Goal: Task Accomplishment & Management: Manage account settings

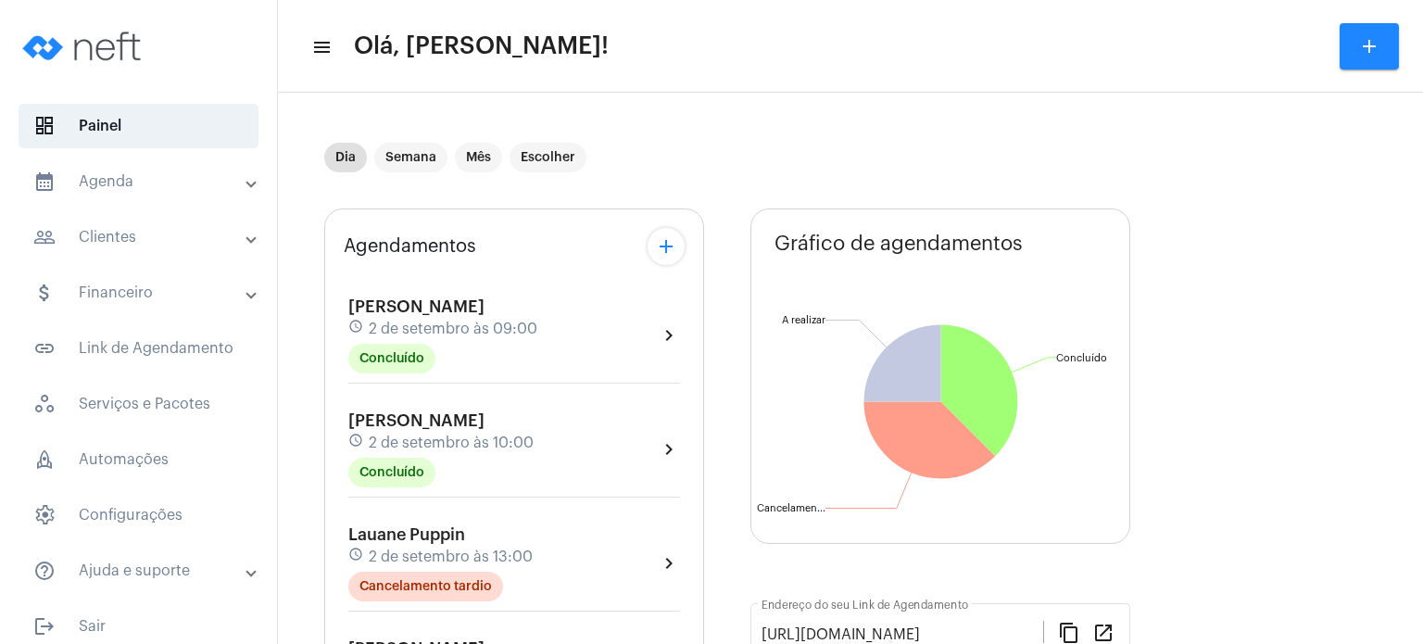
scroll to position [519, 0]
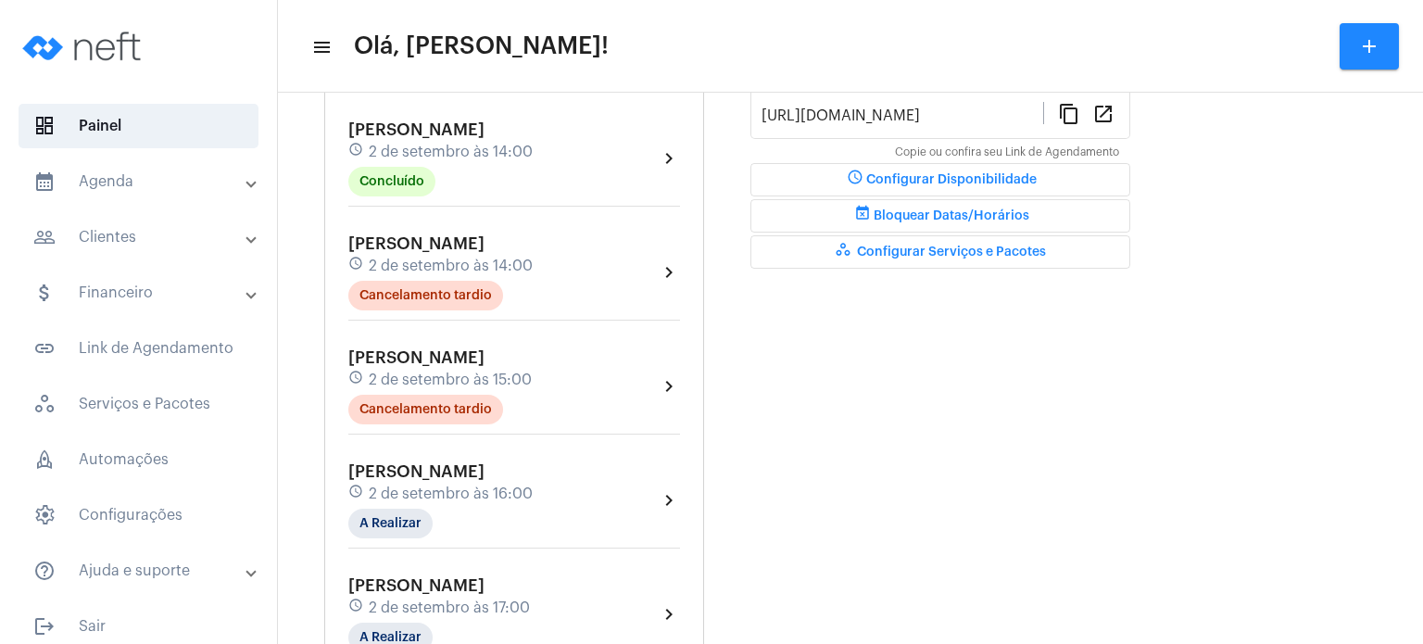
click at [419, 486] on span "2 de setembro às 16:00" at bounding box center [451, 494] width 164 height 17
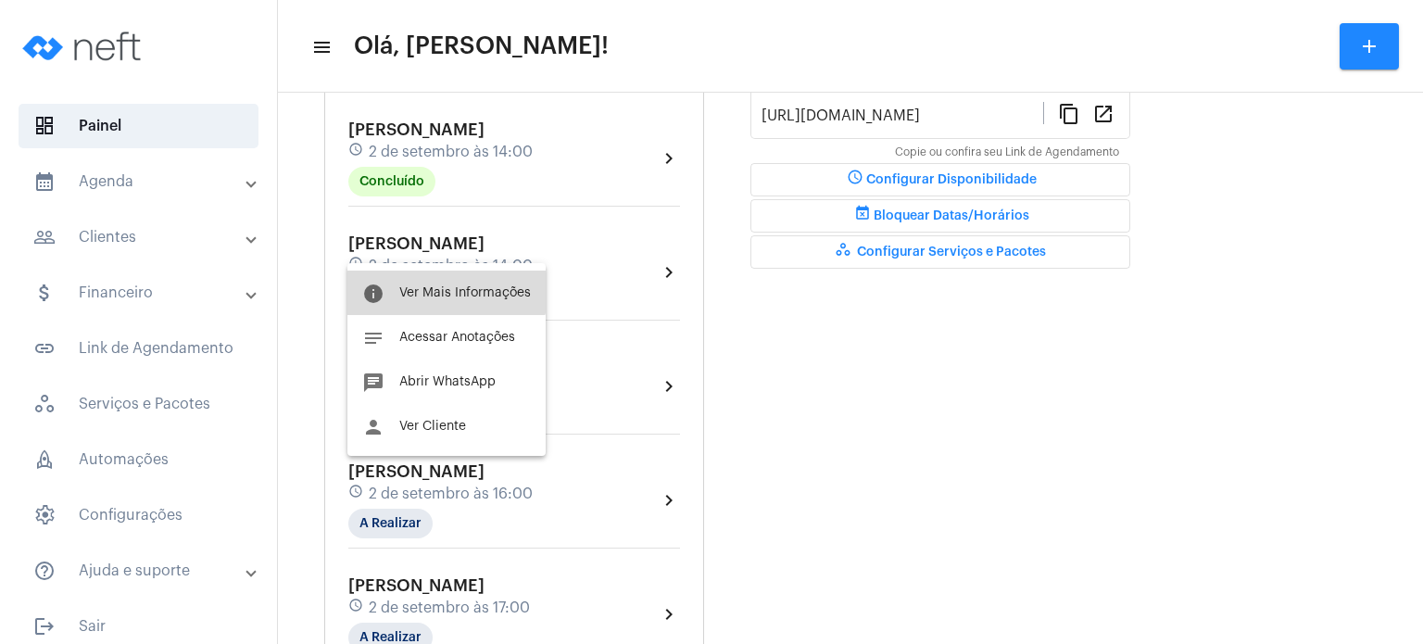
click at [442, 282] on button "info Ver Mais Informações" at bounding box center [446, 293] width 198 height 44
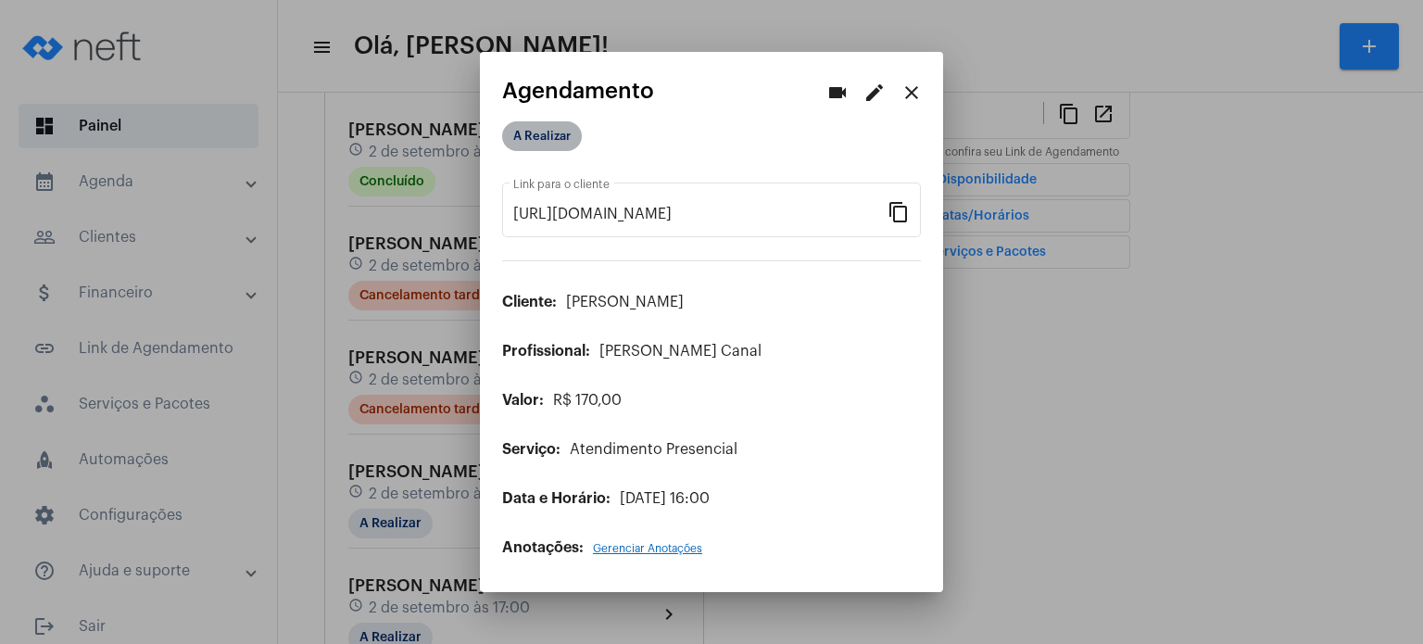
click at [545, 131] on mat-chip "A Realizar" at bounding box center [542, 136] width 80 height 30
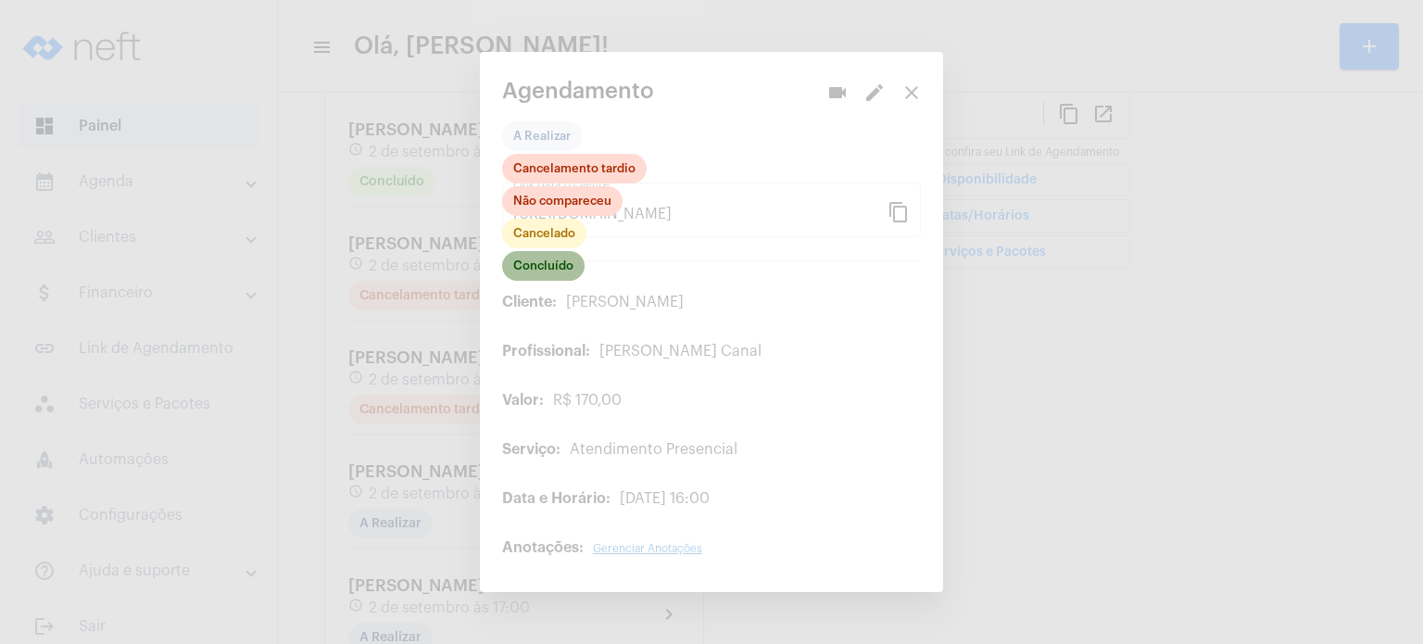
click at [566, 266] on mat-chip "Concluído" at bounding box center [543, 266] width 82 height 30
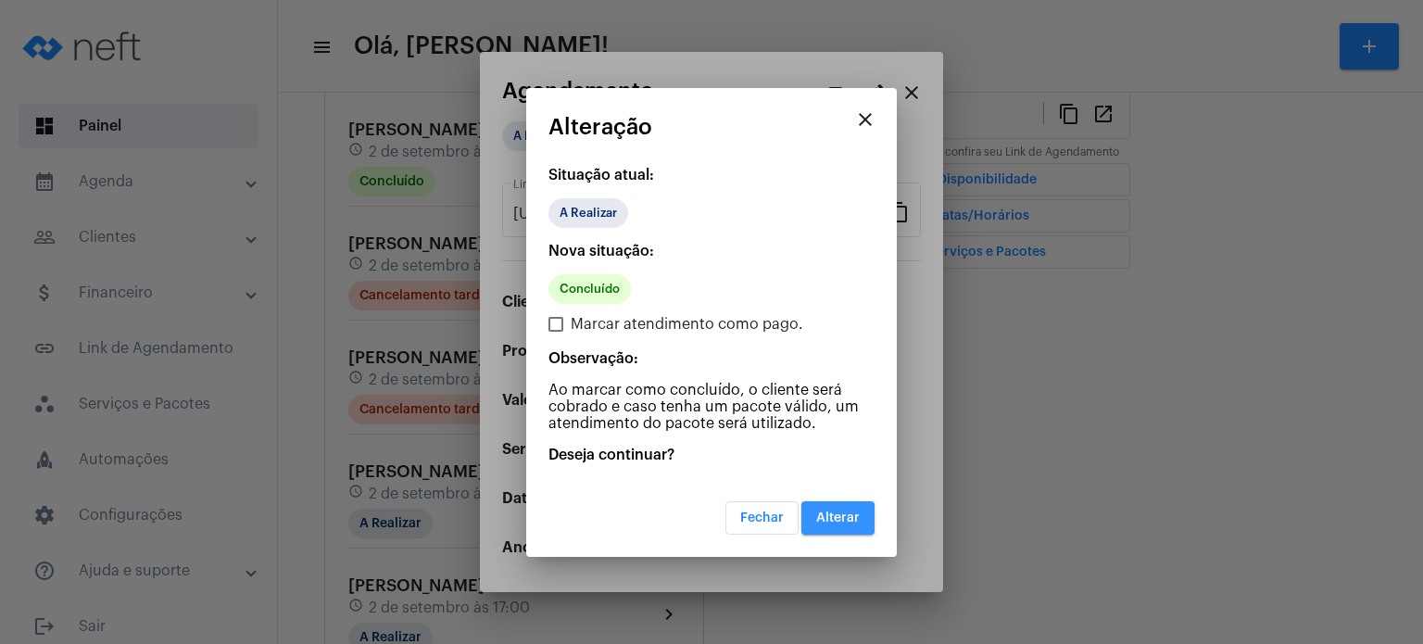
click at [833, 507] on button "Alterar" at bounding box center [838, 517] width 73 height 33
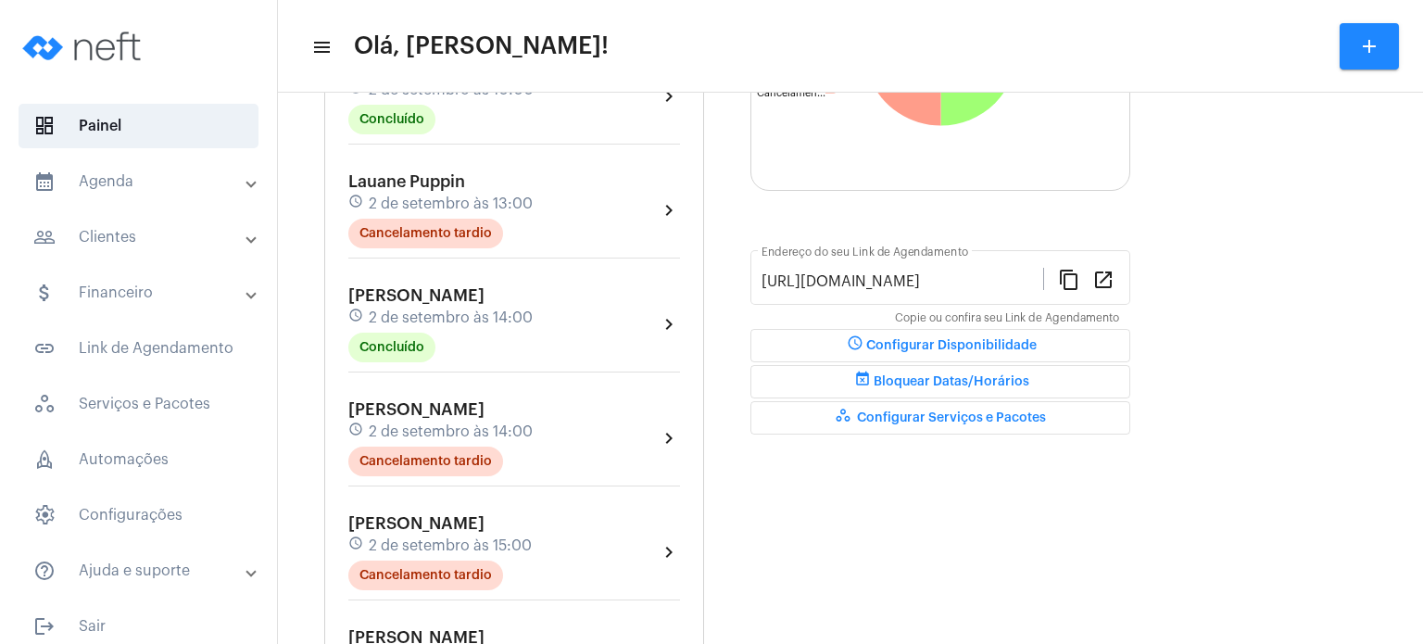
scroll to position [482, 0]
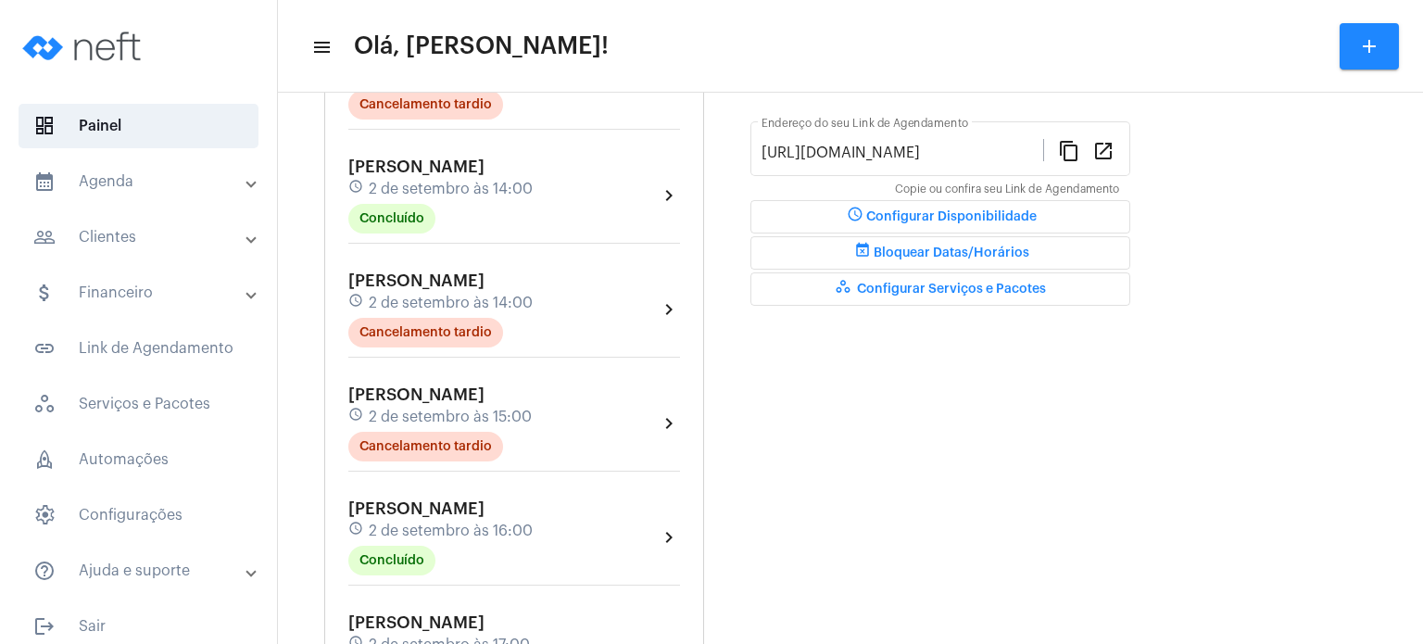
click at [386, 507] on span "[PERSON_NAME]" at bounding box center [416, 508] width 136 height 17
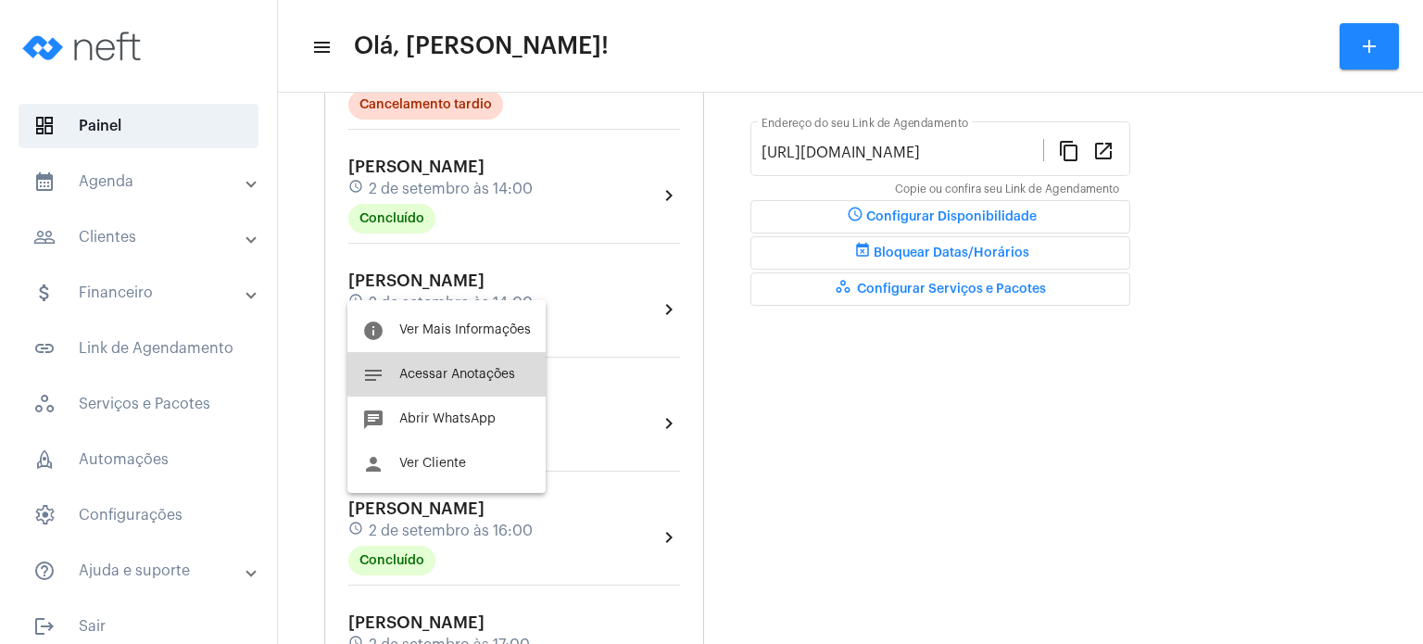
click at [453, 382] on button "notes Acessar Anotações" at bounding box center [446, 374] width 198 height 44
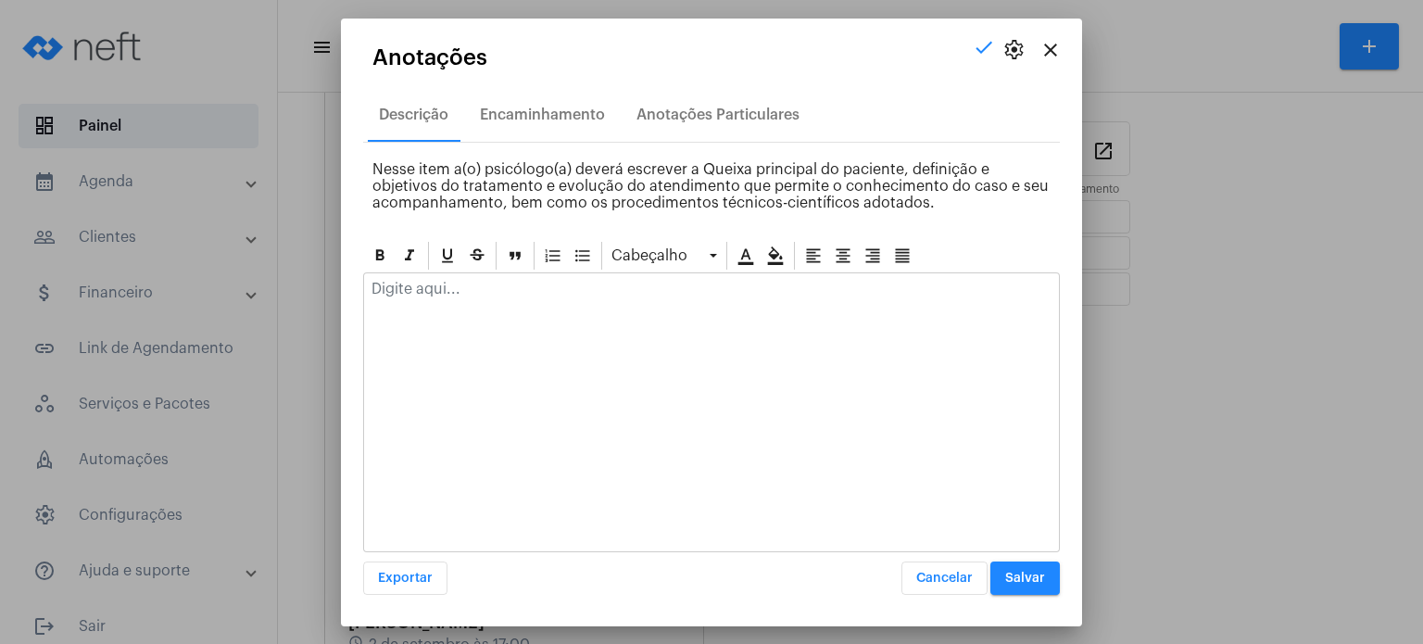
click at [526, 299] on div at bounding box center [711, 293] width 695 height 41
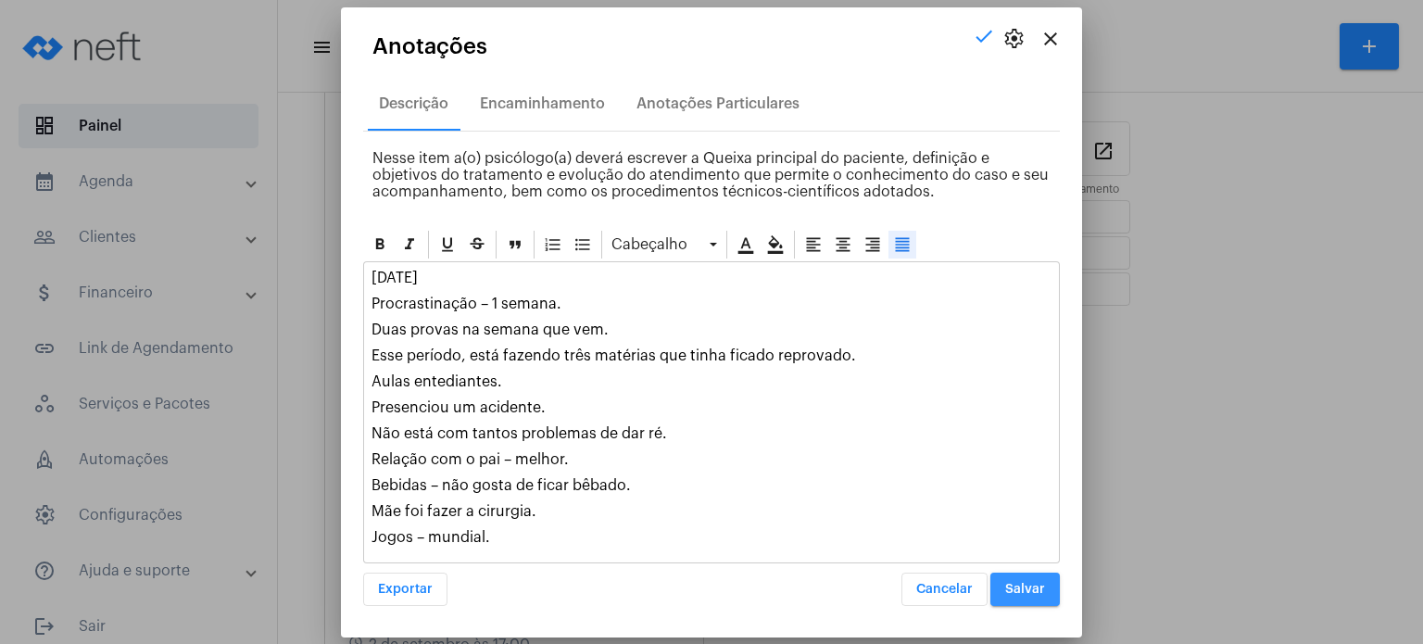
click at [1042, 573] on button "Salvar" at bounding box center [1025, 589] width 69 height 33
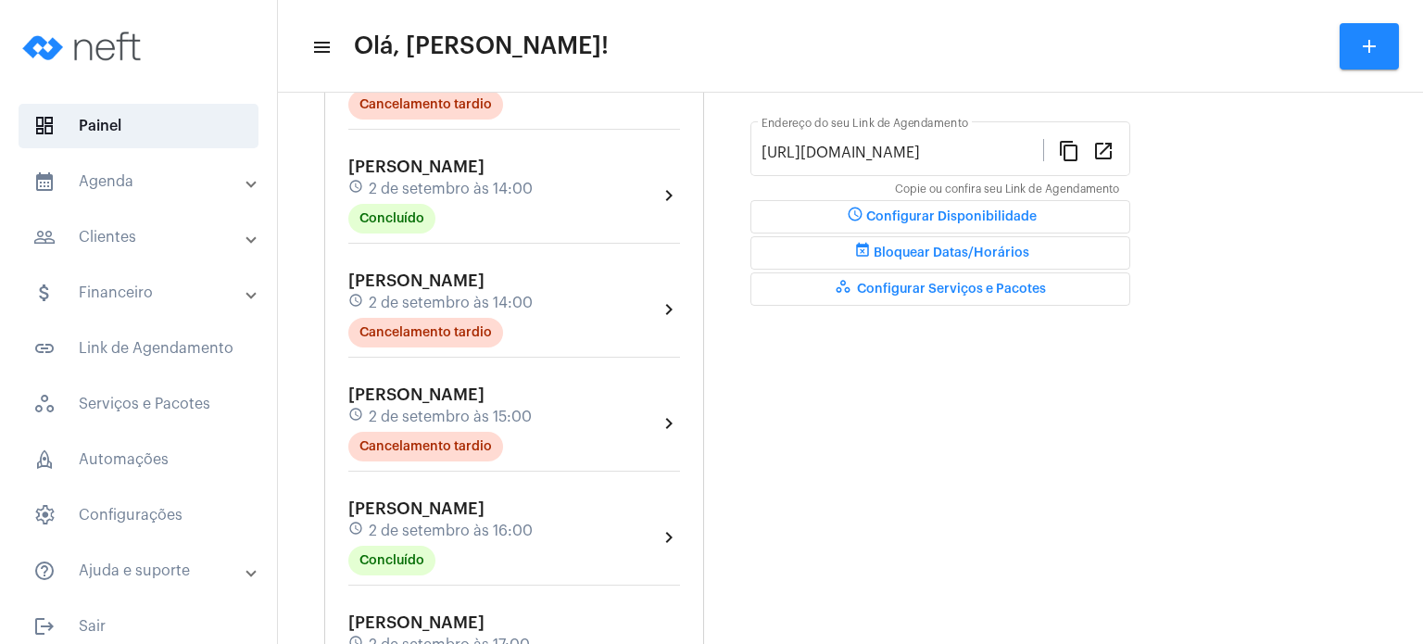
click at [364, 614] on span "[PERSON_NAME]" at bounding box center [416, 622] width 136 height 17
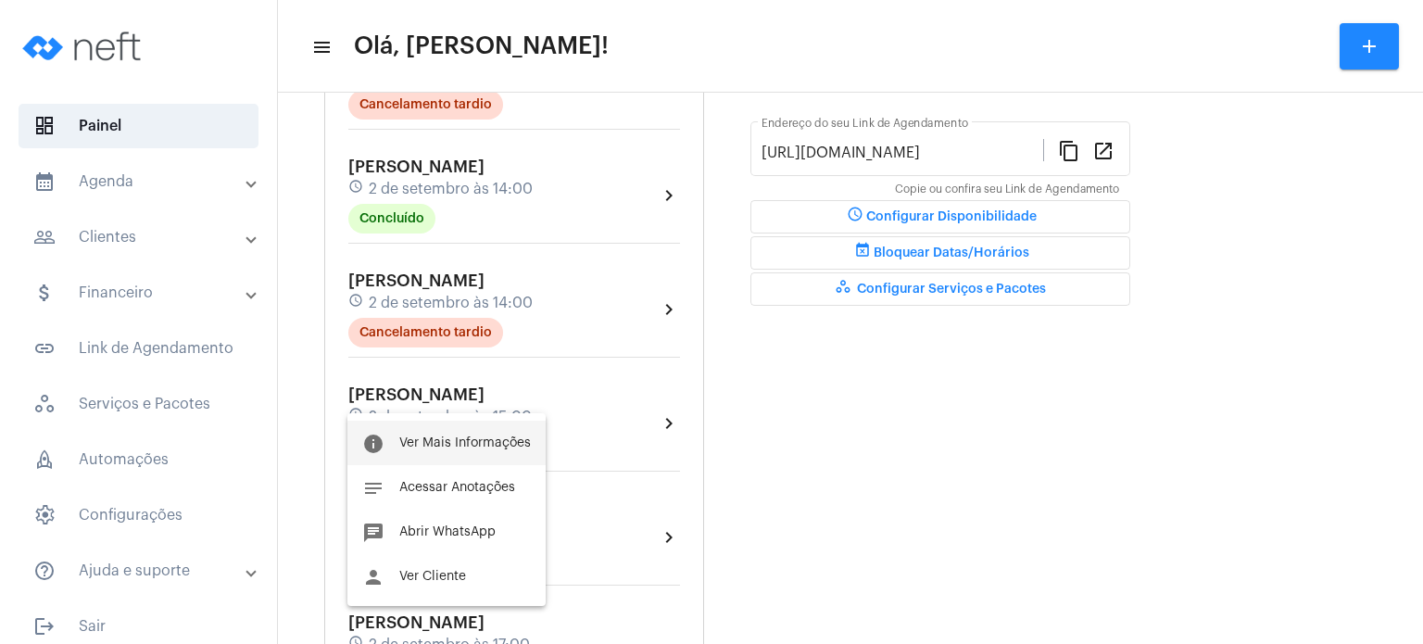
click at [445, 450] on button "info Ver Mais Informações" at bounding box center [446, 443] width 198 height 44
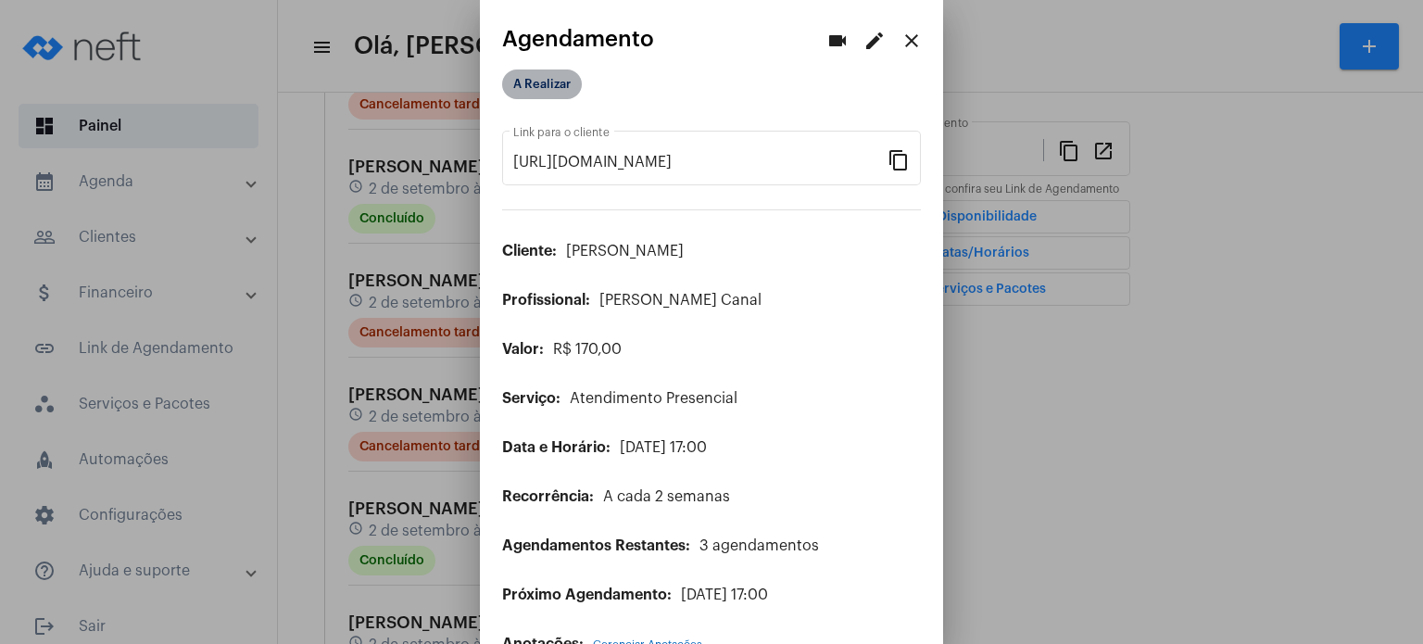
click at [530, 89] on mat-chip "A Realizar" at bounding box center [542, 84] width 80 height 30
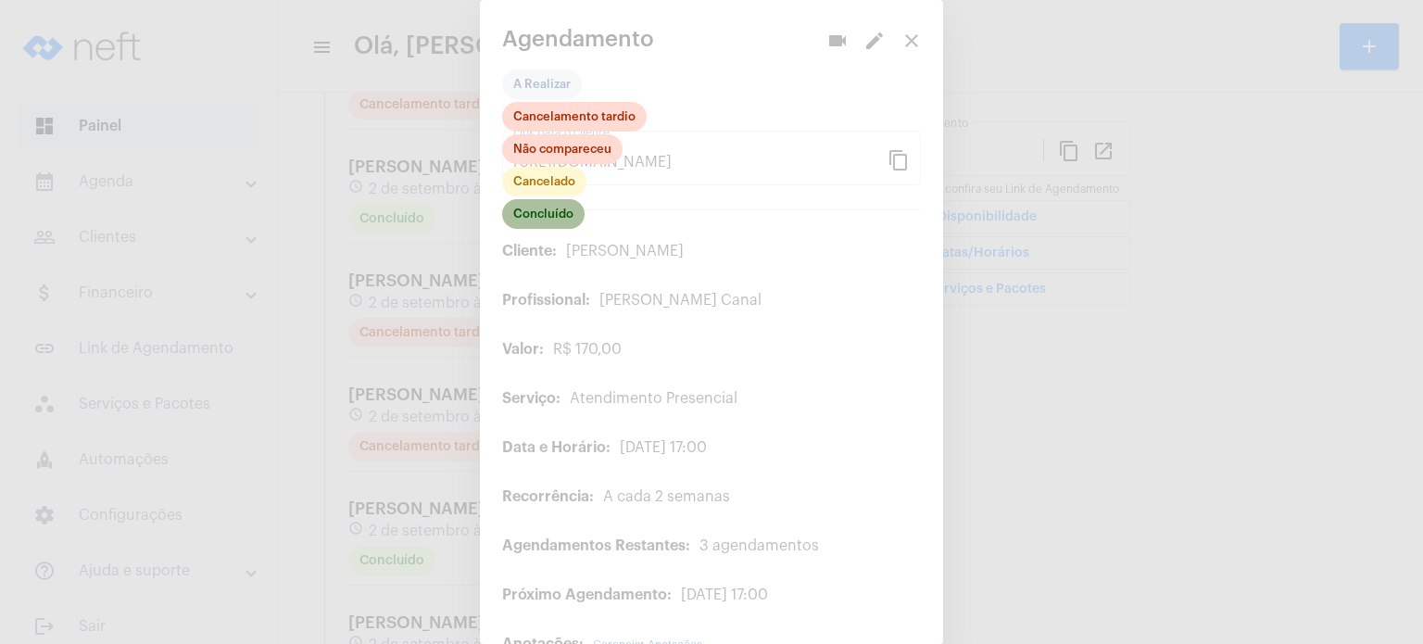
click at [526, 218] on mat-chip "Concluído" at bounding box center [543, 214] width 82 height 30
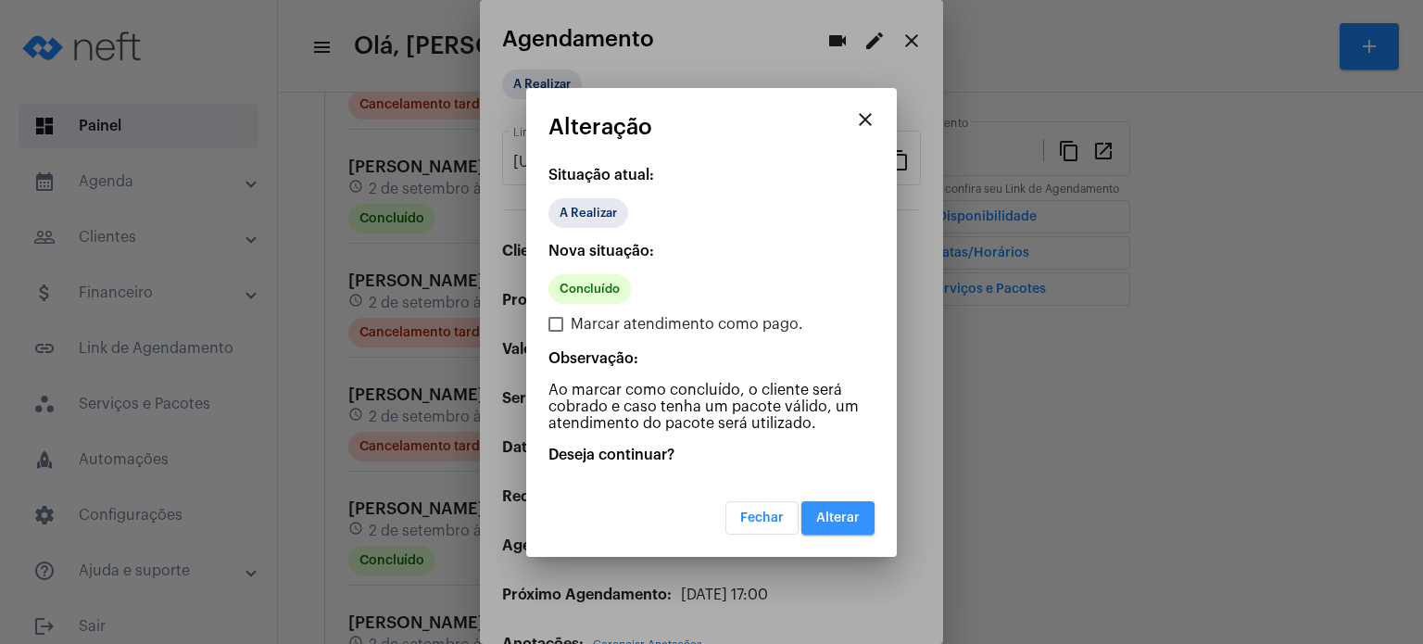
click at [836, 507] on button "Alterar" at bounding box center [838, 517] width 73 height 33
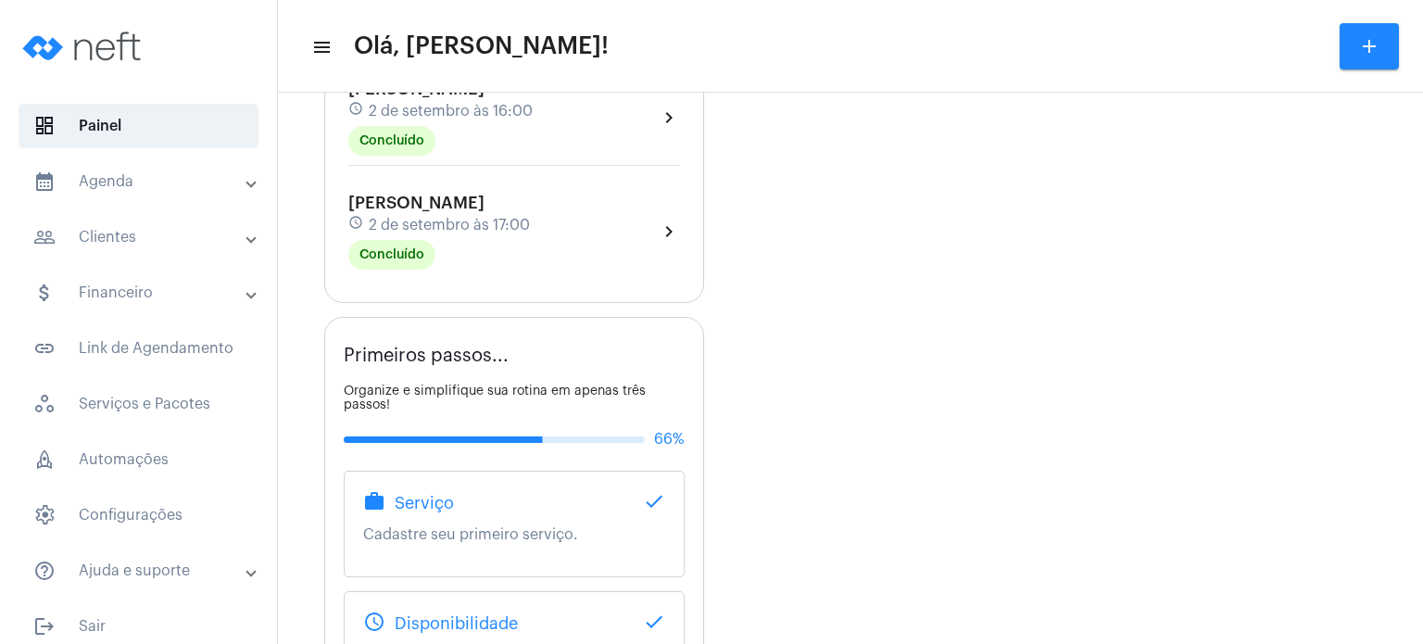
scroll to position [890, 0]
